Goal: Book appointment/travel/reservation

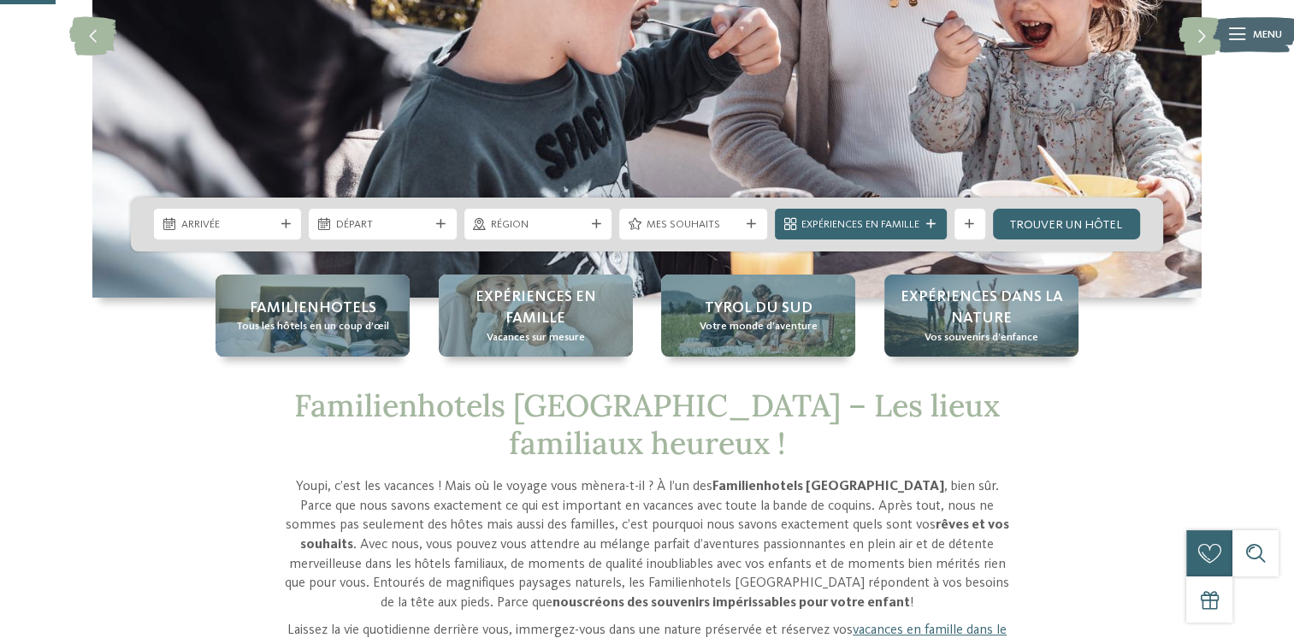
scroll to position [308, 0]
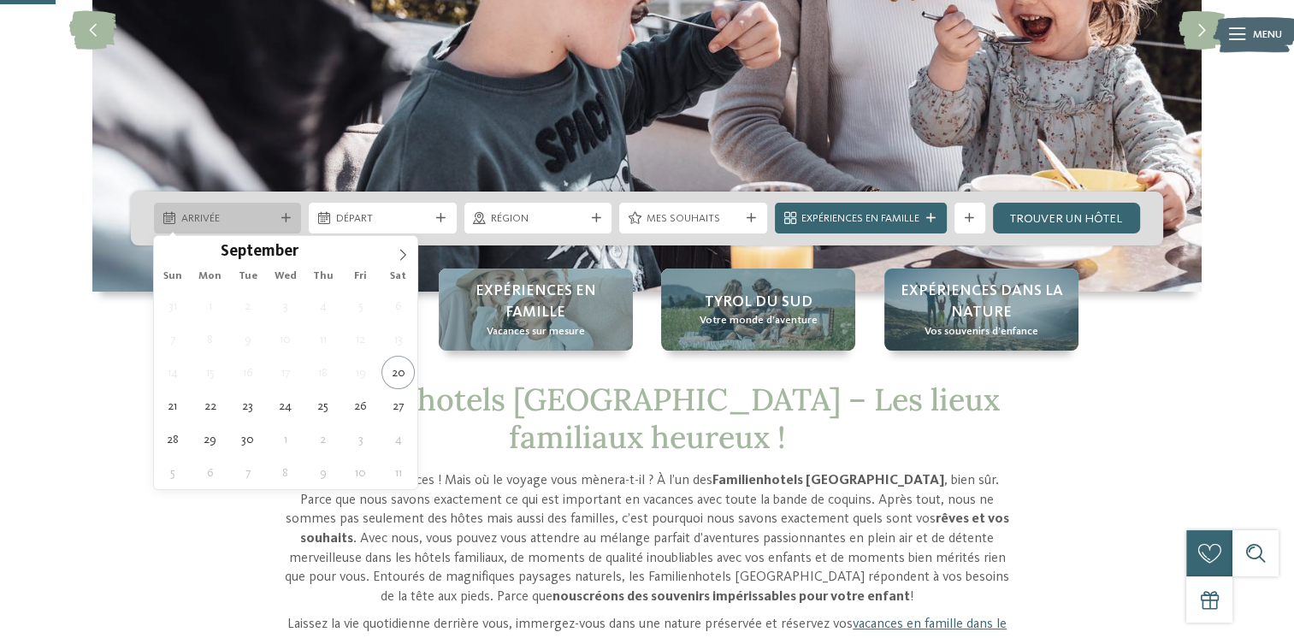
click at [291, 217] on div at bounding box center [285, 218] width 15 height 9
click at [403, 255] on icon at bounding box center [403, 255] width 12 height 12
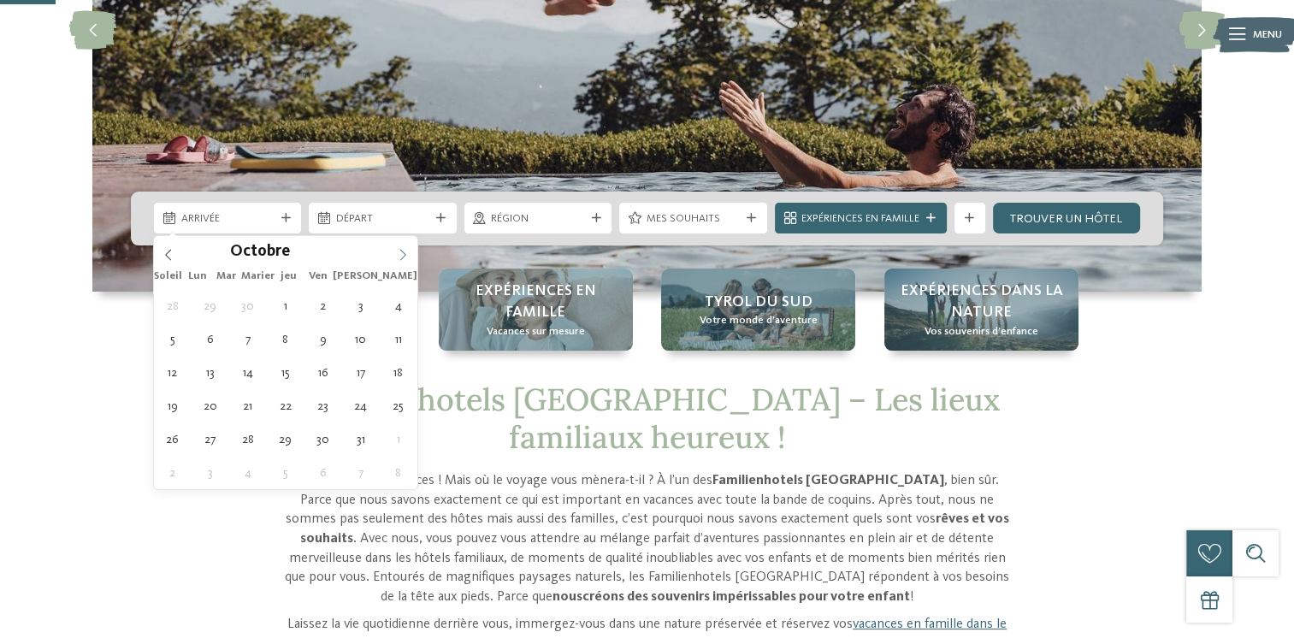
click at [403, 255] on icon at bounding box center [403, 255] width 12 height 12
click at [404, 254] on icon at bounding box center [403, 255] width 12 height 12
type input "****"
click at [404, 254] on icon at bounding box center [403, 255] width 12 height 12
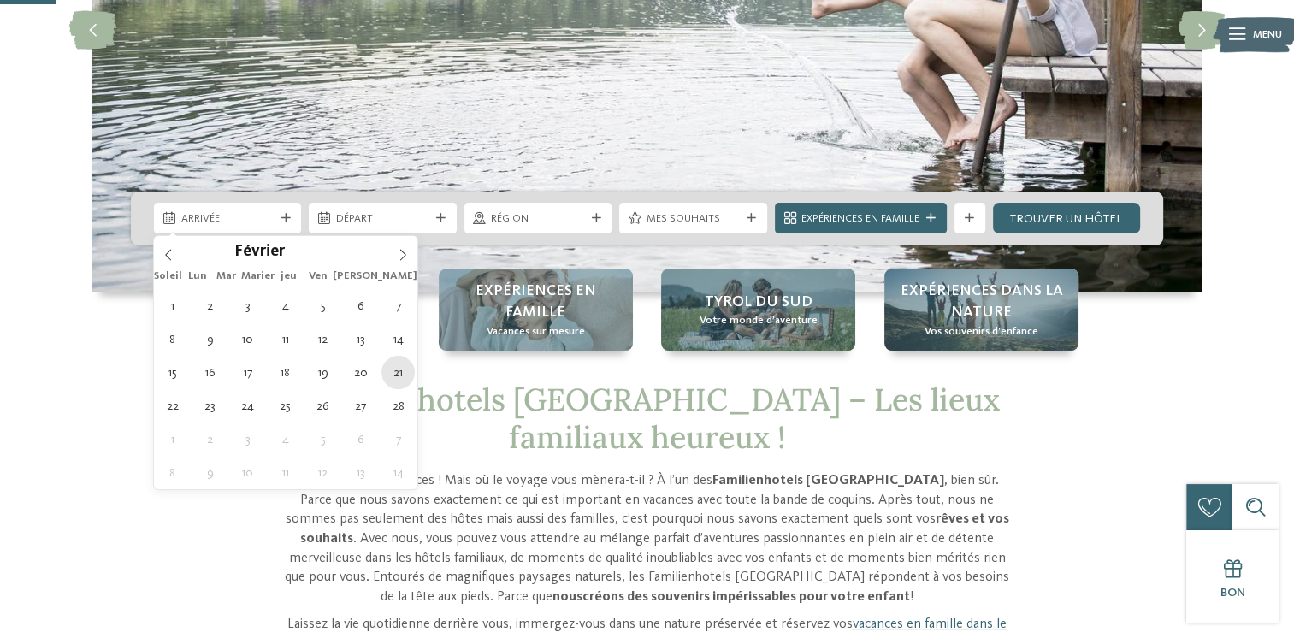
type div "[DATE]"
type input "****"
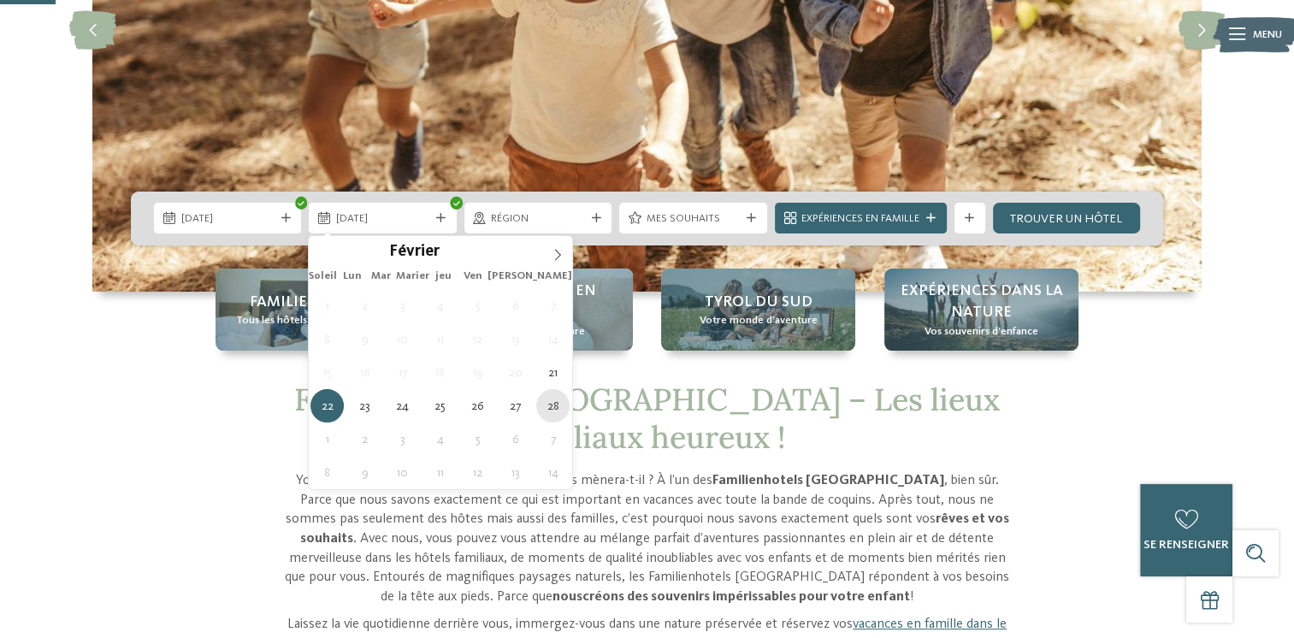
type div "[DATE]"
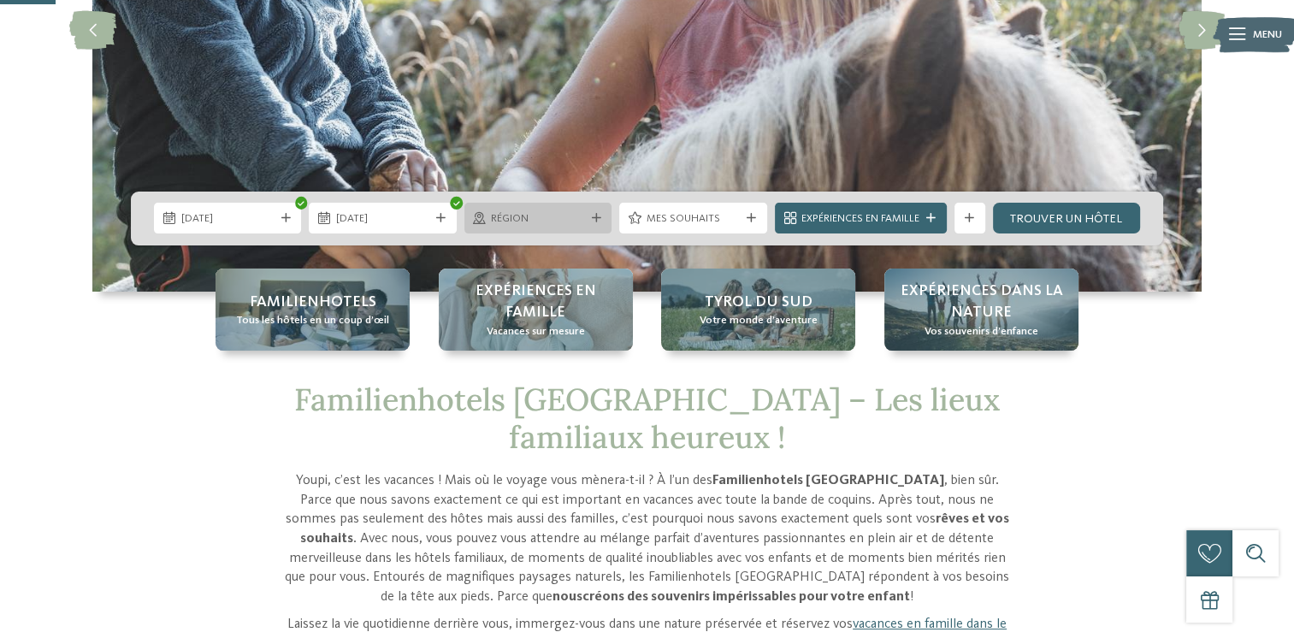
click at [592, 221] on icon at bounding box center [596, 218] width 9 height 9
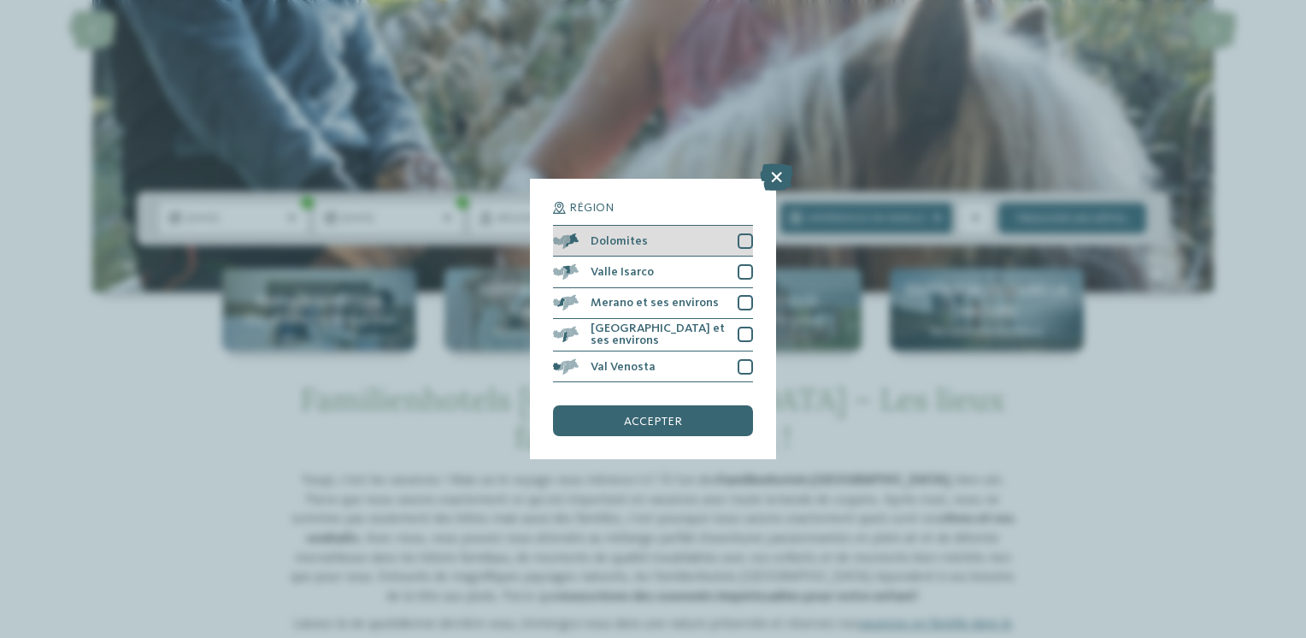
click at [746, 239] on div at bounding box center [745, 240] width 15 height 15
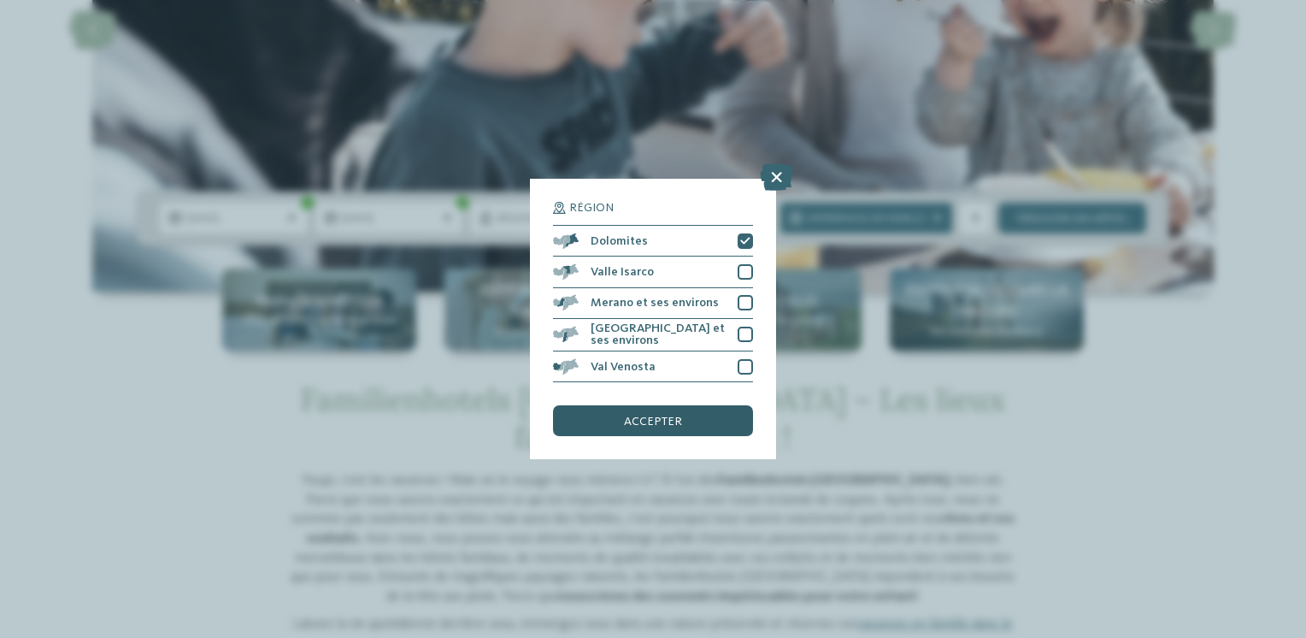
click at [654, 419] on span "accepter" at bounding box center [653, 422] width 58 height 12
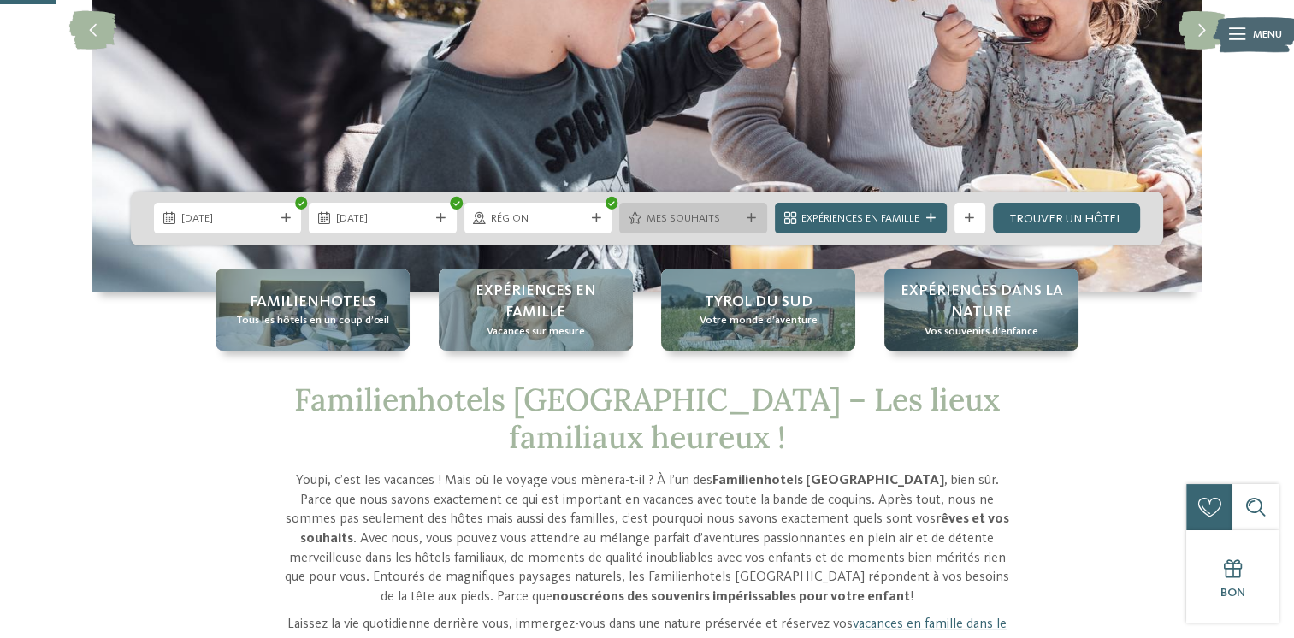
click at [752, 218] on icon at bounding box center [750, 218] width 9 height 9
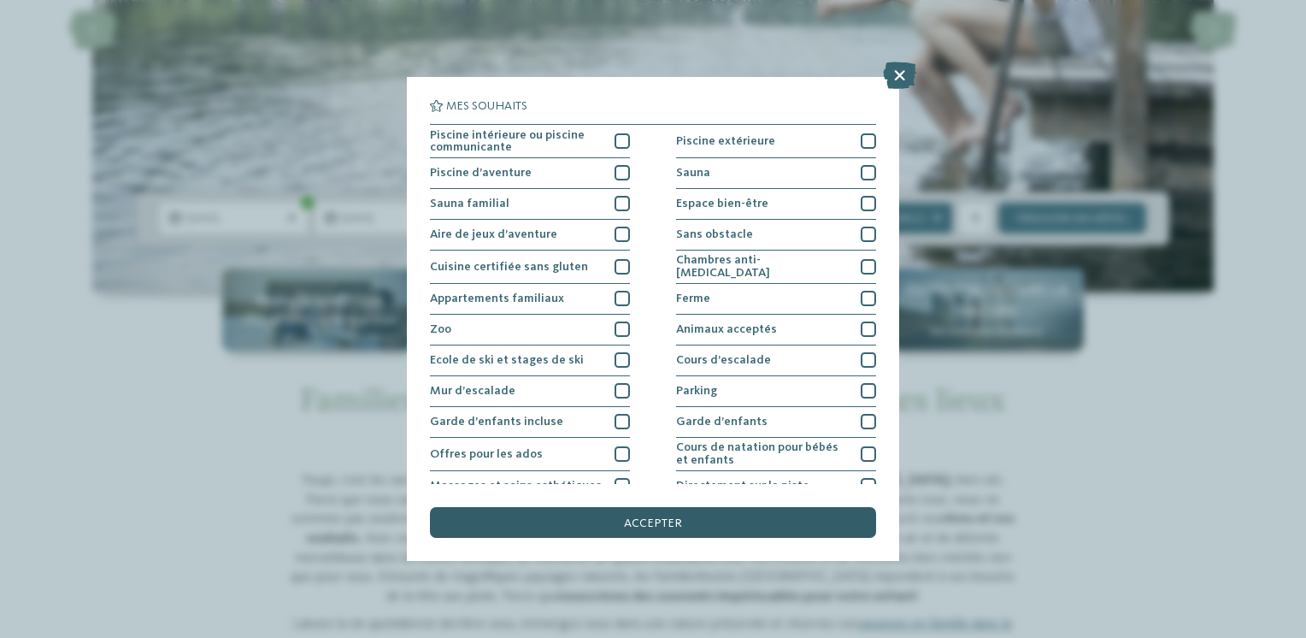
click at [667, 531] on div "accepter" at bounding box center [653, 522] width 446 height 31
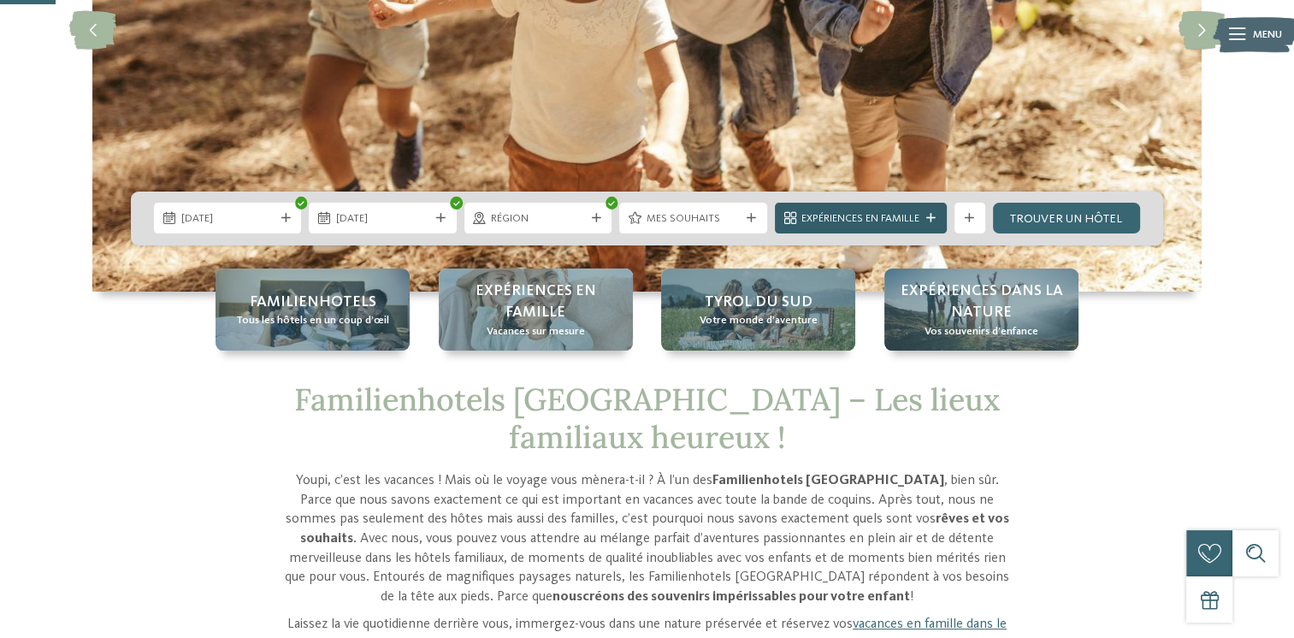
click at [912, 214] on span "Expériences en famille" at bounding box center [860, 218] width 118 height 15
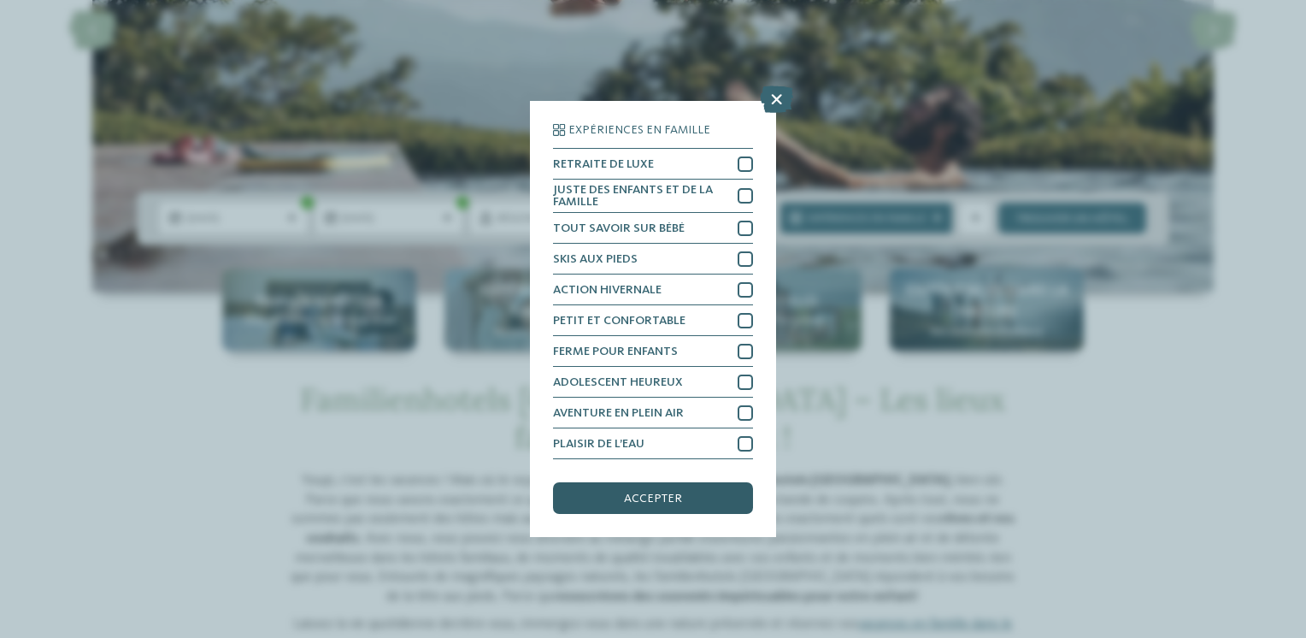
click at [691, 487] on div "accepter" at bounding box center [653, 497] width 200 height 31
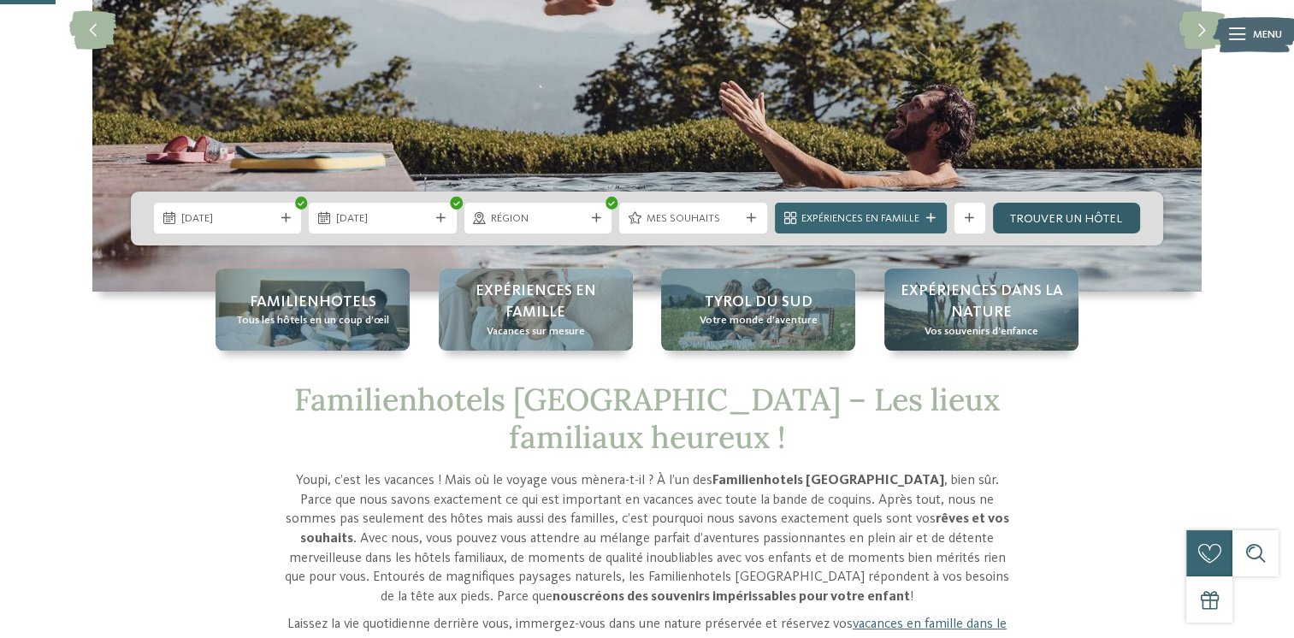
click at [1084, 216] on link "Trouver un hôtel" at bounding box center [1066, 218] width 147 height 31
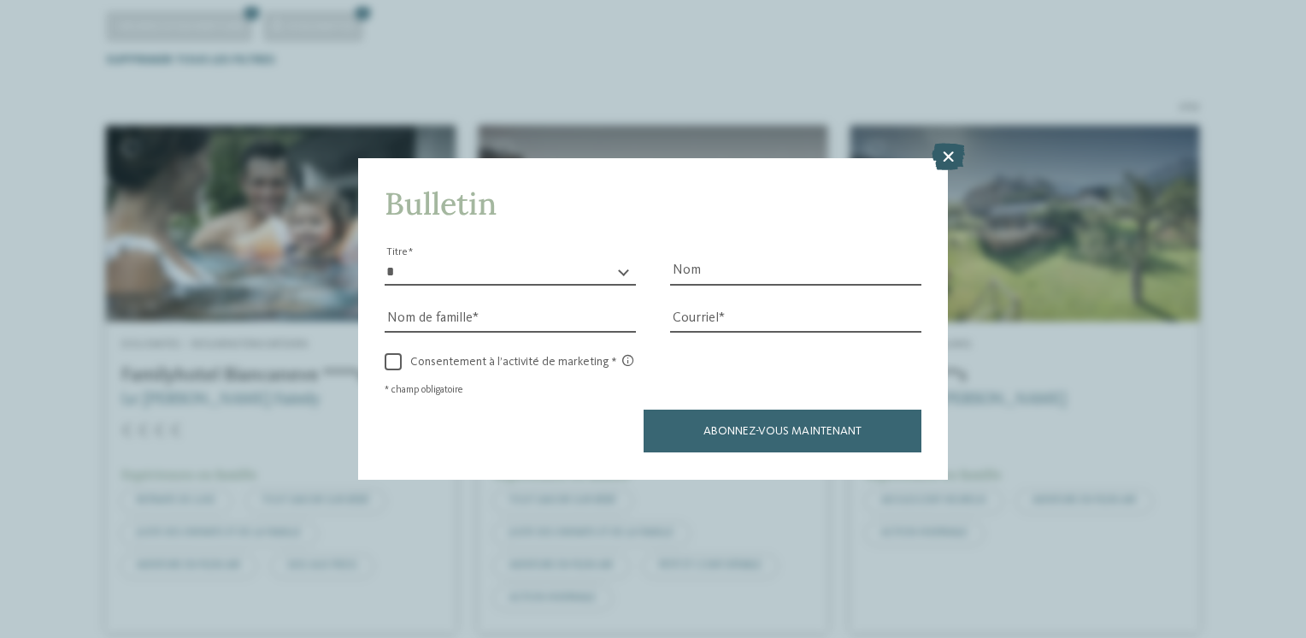
click at [946, 159] on icon at bounding box center [948, 157] width 33 height 27
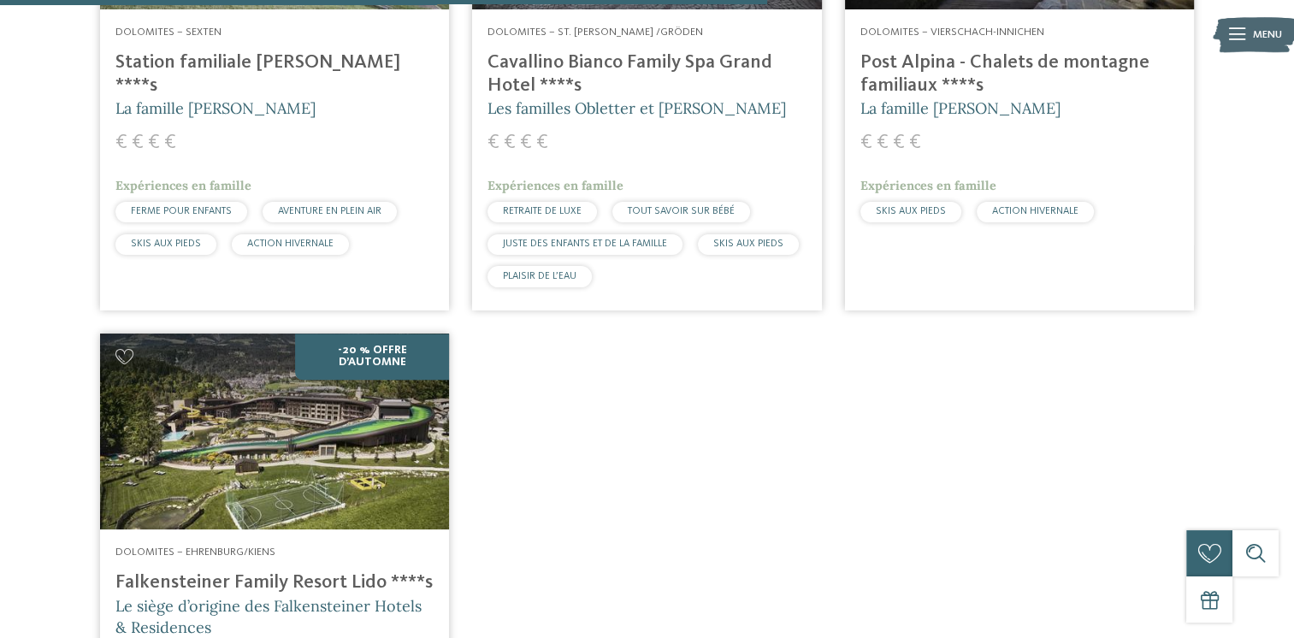
scroll to position [1521, 0]
